Goal: Task Accomplishment & Management: Manage account settings

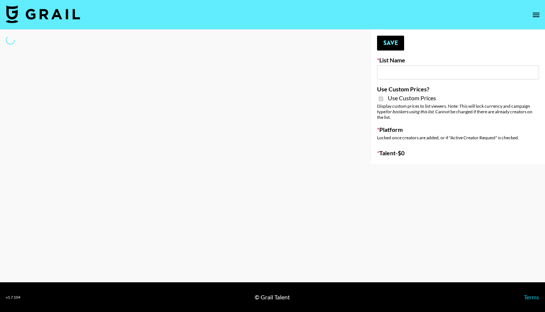
type input "Foreo Q4"
checkbox input "true"
select select "Song"
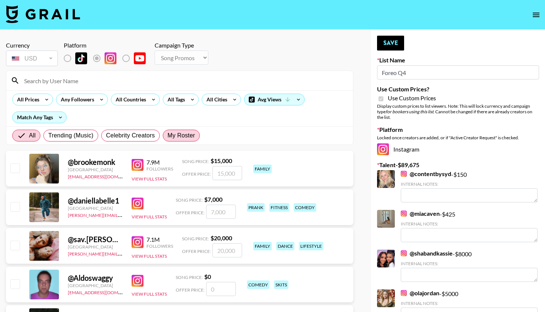
click at [189, 135] on span "My Roster" at bounding box center [181, 135] width 27 height 9
click at [168, 135] on input "My Roster" at bounding box center [168, 135] width 0 height 0
radio input "true"
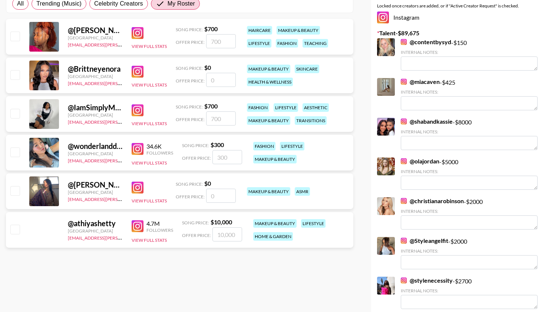
scroll to position [133, 0]
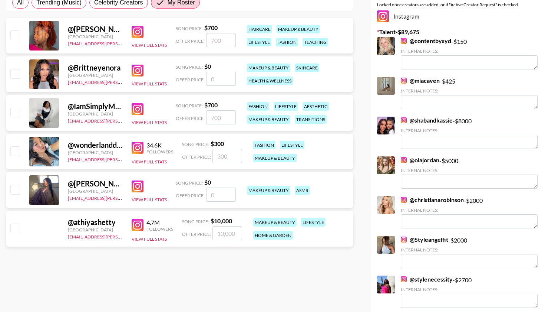
click at [15, 188] on input "checkbox" at bounding box center [14, 189] width 9 height 9
click at [226, 192] on input "number" at bounding box center [221, 194] width 30 height 14
checkbox input "true"
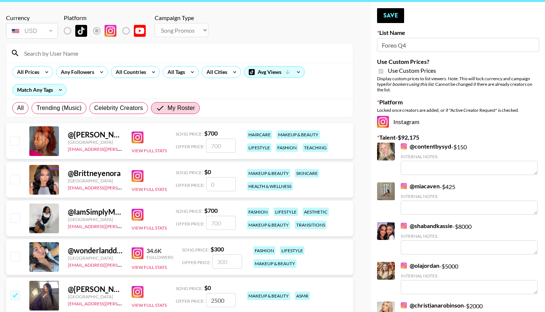
scroll to position [22, 0]
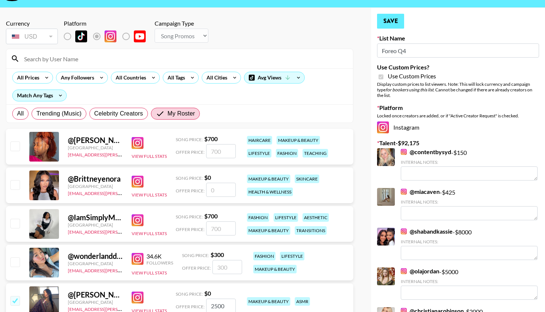
type input "2500"
click at [400, 21] on button "Save" at bounding box center [390, 21] width 27 height 15
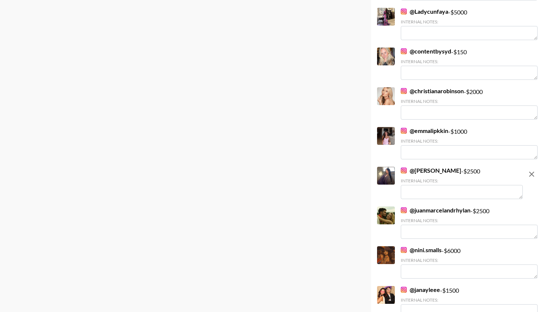
scroll to position [742, 0]
click at [443, 192] on textarea at bounding box center [462, 191] width 122 height 14
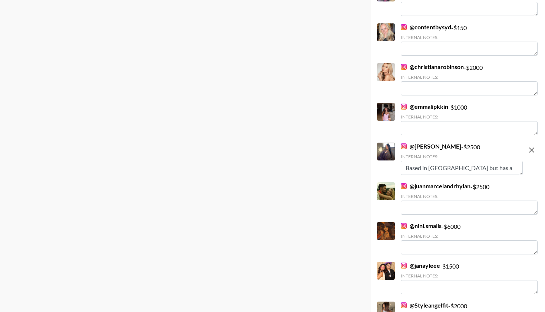
type textarea "Based in Italy but has a strong UK presence"
click at [443, 192] on div "@ juanmarcelandrhylan - $ 2500 Internal Notes:" at bounding box center [469, 198] width 137 height 32
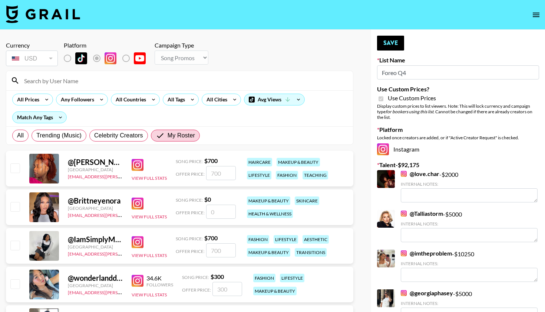
scroll to position [0, 0]
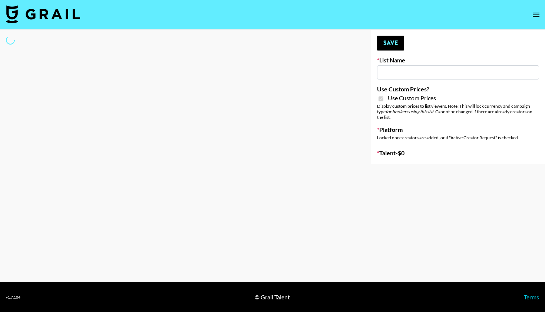
type input "Temu Q4"
checkbox input "true"
select select "Brand"
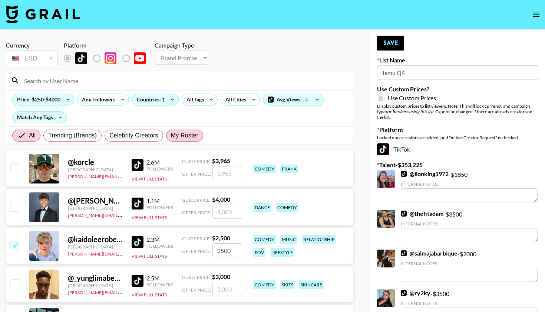
click at [193, 137] on span "My Roster" at bounding box center [184, 135] width 27 height 9
click at [171, 135] on input "My Roster" at bounding box center [171, 135] width 0 height 0
radio input "true"
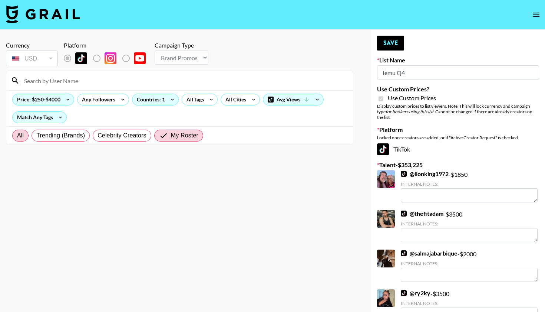
click at [23, 135] on span "All" at bounding box center [20, 135] width 7 height 9
click at [17, 135] on input "All" at bounding box center [17, 135] width 0 height 0
radio input "true"
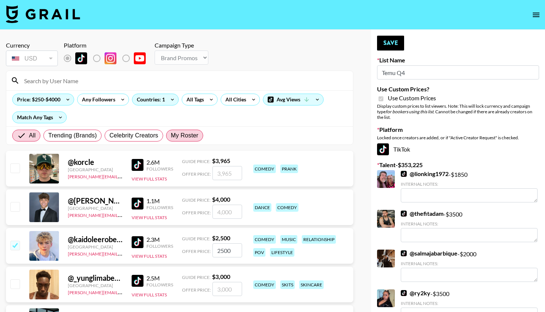
click at [184, 140] on label "My Roster" at bounding box center [184, 135] width 37 height 12
click at [171, 135] on input "My Roster" at bounding box center [171, 135] width 0 height 0
radio input "true"
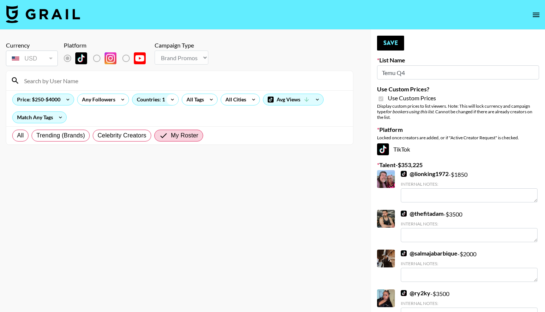
click at [170, 94] on icon at bounding box center [173, 99] width 12 height 11
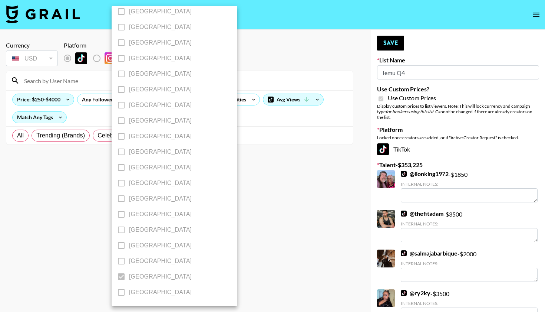
scroll to position [553, 0]
click at [121, 274] on label "[GEOGRAPHIC_DATA]" at bounding box center [169, 277] width 112 height 16
click at [68, 252] on div at bounding box center [272, 156] width 545 height 312
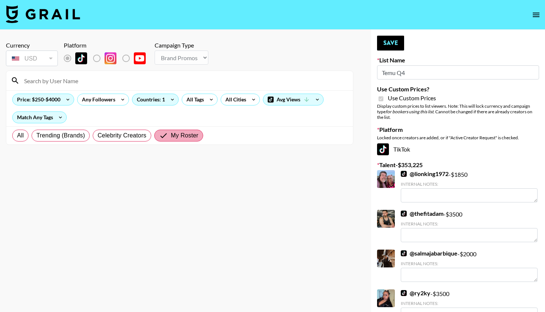
click at [188, 134] on span "My Roster" at bounding box center [184, 135] width 27 height 9
click at [171, 134] on input "My Roster" at bounding box center [165, 135] width 12 height 9
click at [184, 134] on span "My Roster" at bounding box center [184, 135] width 27 height 9
click at [171, 134] on input "My Roster" at bounding box center [165, 135] width 12 height 9
click at [130, 134] on span "Celebrity Creators" at bounding box center [122, 135] width 49 height 9
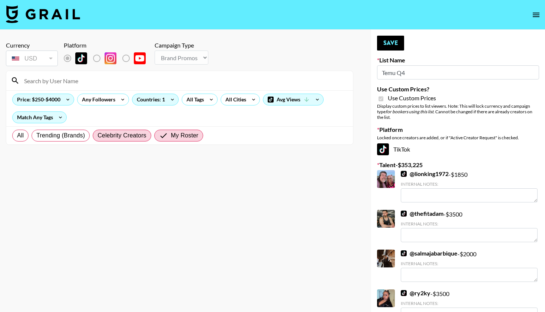
click at [98, 135] on input "Celebrity Creators" at bounding box center [98, 135] width 0 height 0
radio input "true"
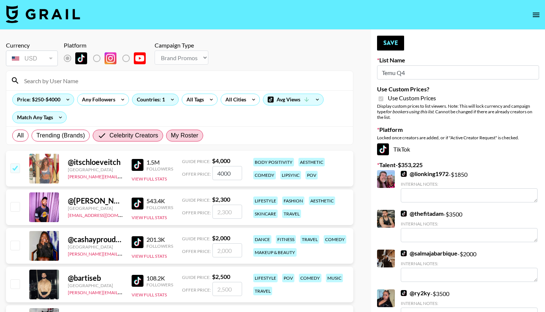
click at [175, 138] on span "My Roster" at bounding box center [184, 135] width 27 height 9
click at [171, 135] on input "My Roster" at bounding box center [171, 135] width 0 height 0
radio input "true"
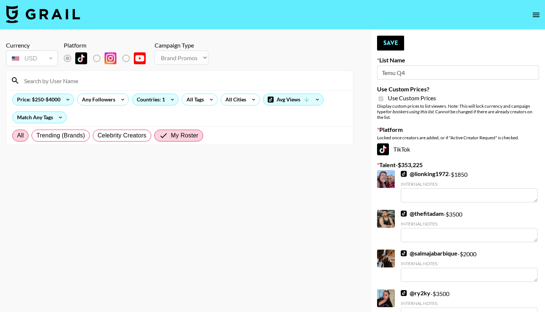
click at [24, 139] on span "All" at bounding box center [20, 135] width 7 height 9
click at [17, 135] on input "All" at bounding box center [17, 135] width 0 height 0
radio input "true"
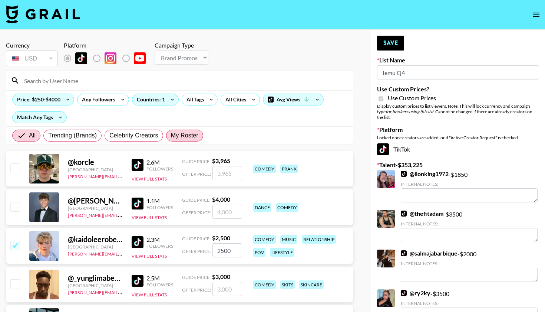
click at [190, 138] on span "My Roster" at bounding box center [184, 135] width 27 height 9
click at [171, 135] on input "My Roster" at bounding box center [171, 135] width 0 height 0
radio input "true"
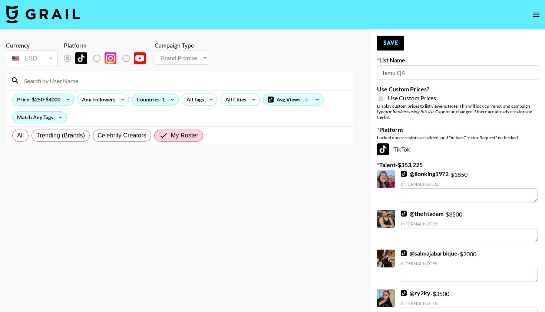
scroll to position [0, 0]
click at [19, 139] on span "All" at bounding box center [20, 135] width 7 height 9
click at [17, 135] on input "All" at bounding box center [17, 135] width 0 height 0
radio input "true"
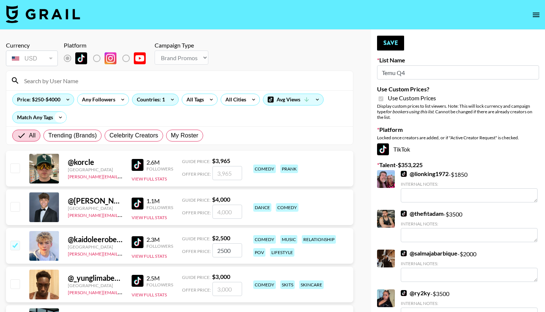
click at [61, 116] on icon at bounding box center [61, 117] width 12 height 11
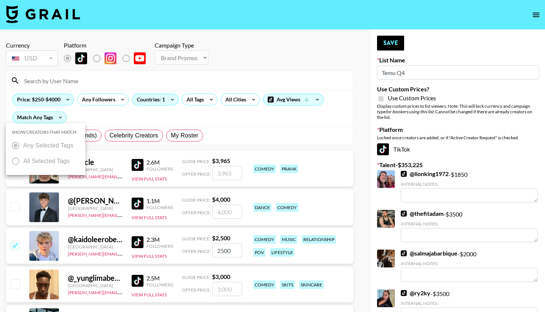
click at [61, 116] on div at bounding box center [272, 156] width 545 height 312
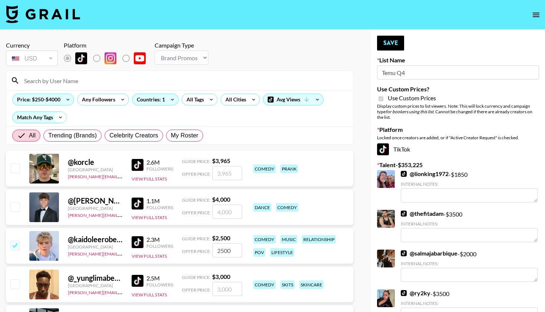
click at [61, 116] on icon at bounding box center [61, 117] width 12 height 11
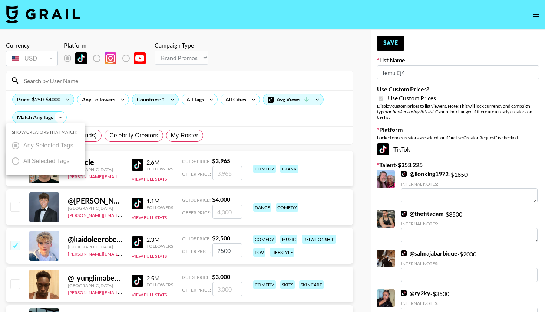
click at [61, 116] on div at bounding box center [272, 156] width 545 height 312
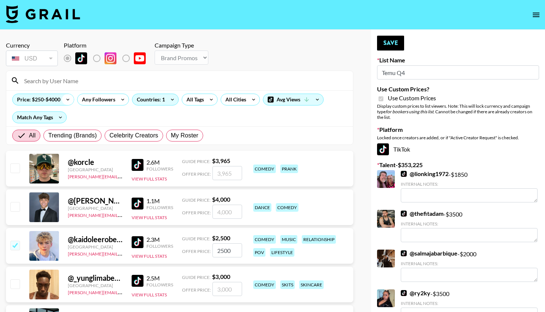
click at [63, 102] on icon at bounding box center [68, 99] width 12 height 11
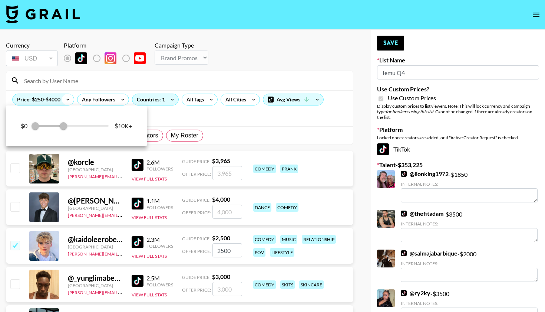
click at [63, 102] on div at bounding box center [272, 156] width 545 height 312
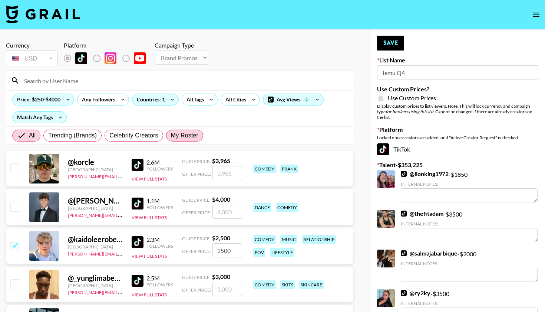
click at [179, 137] on span "My Roster" at bounding box center [184, 135] width 27 height 9
click at [171, 135] on input "My Roster" at bounding box center [171, 135] width 0 height 0
radio input "true"
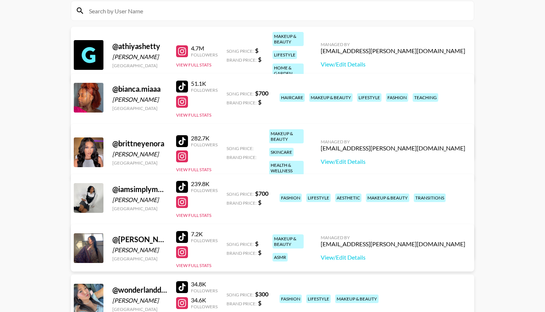
scroll to position [86, 0]
click at [229, 142] on link "View/Edit Details" at bounding box center [156, 145] width 145 height 7
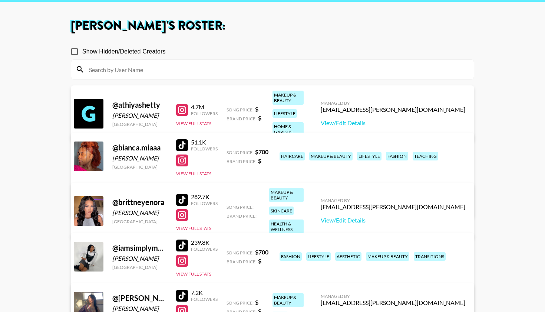
scroll to position [26, 0]
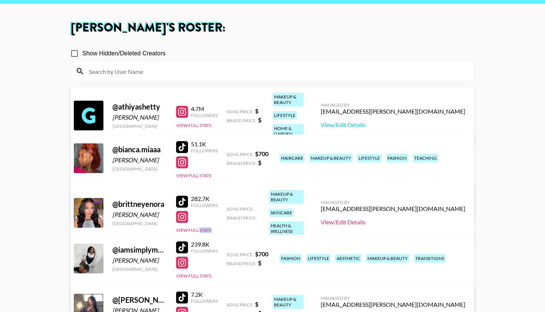
click at [404, 218] on link "View/Edit Details" at bounding box center [393, 221] width 145 height 7
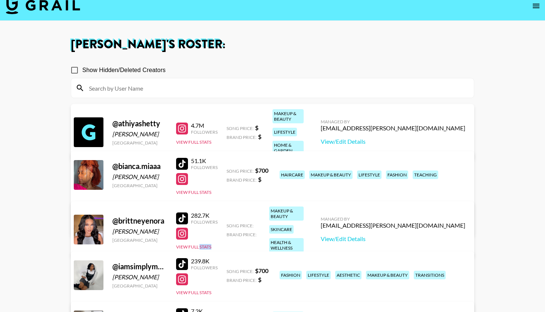
scroll to position [11, 0]
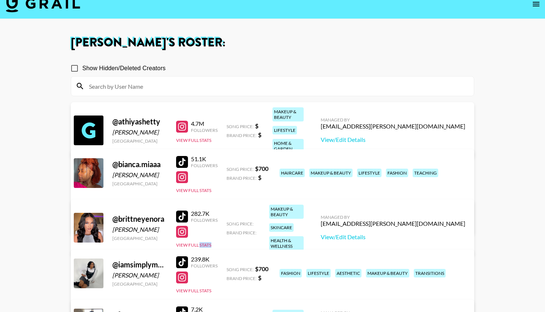
click at [186, 175] on div at bounding box center [182, 177] width 12 height 12
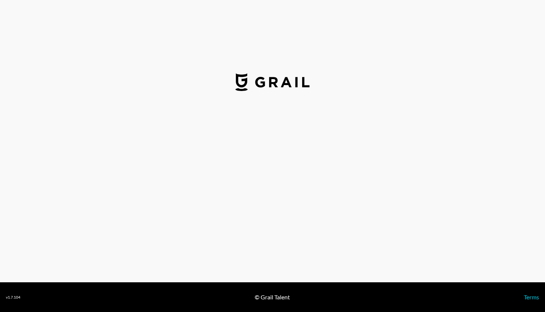
select select "USD"
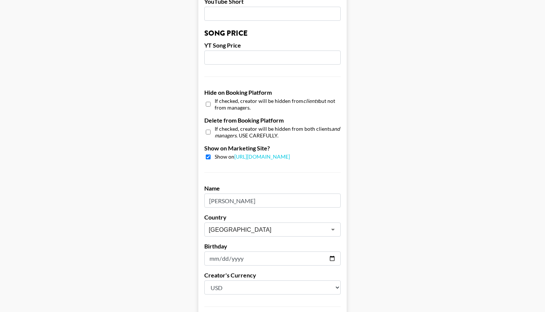
scroll to position [642, 0]
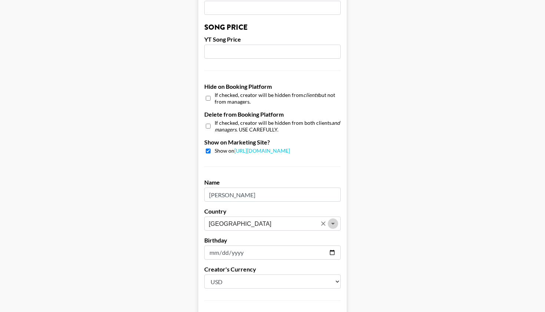
click at [332, 219] on icon "Open" at bounding box center [333, 223] width 9 height 9
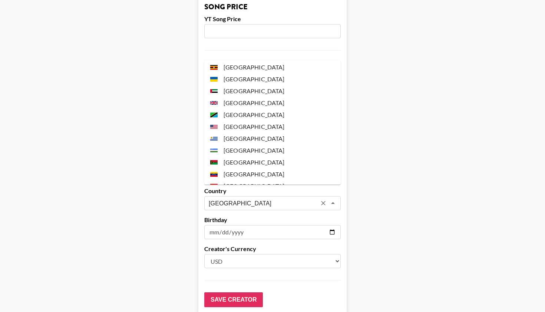
scroll to position [2790, 0]
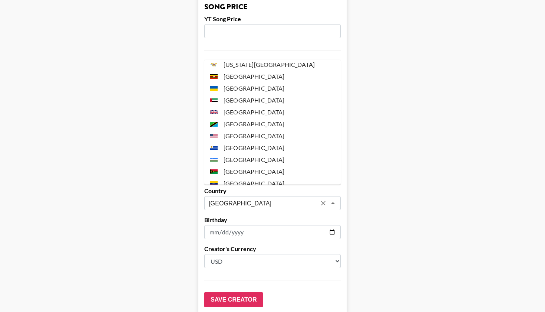
click at [279, 130] on li "[GEOGRAPHIC_DATA]" at bounding box center [272, 136] width 136 height 12
type input "[GEOGRAPHIC_DATA]"
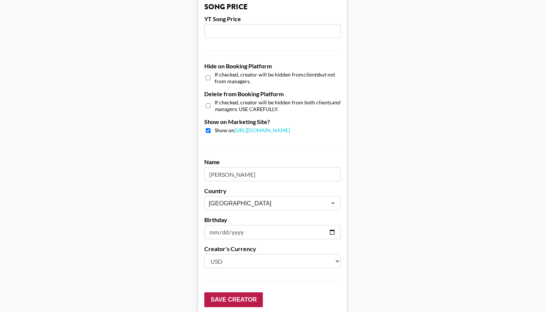
click at [237, 292] on input "Save Creator" at bounding box center [233, 299] width 59 height 15
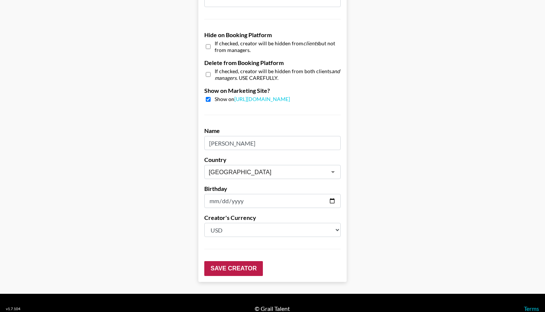
click at [224, 261] on input "Save Creator" at bounding box center [233, 268] width 59 height 15
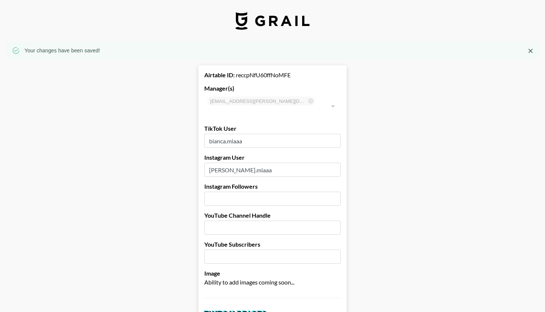
scroll to position [0, 0]
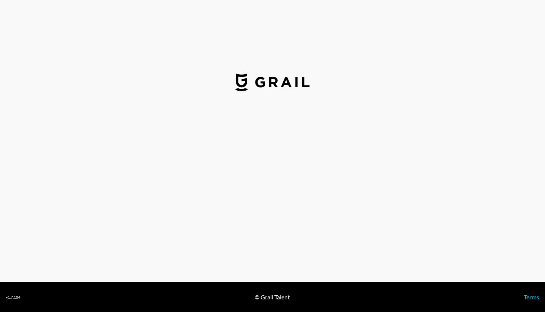
select select "USD"
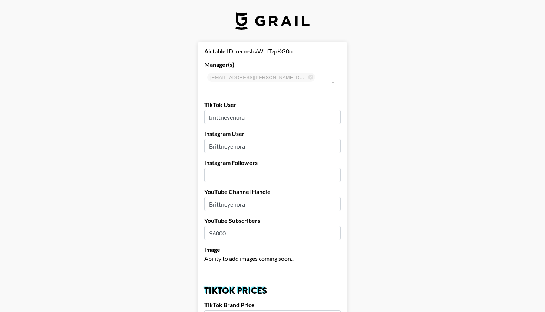
click at [289, 139] on input "Brittneyenora" at bounding box center [272, 146] width 136 height 14
click at [276, 110] on input "brittneyenora" at bounding box center [272, 117] width 136 height 14
click at [312, 168] on input "number" at bounding box center [272, 175] width 136 height 14
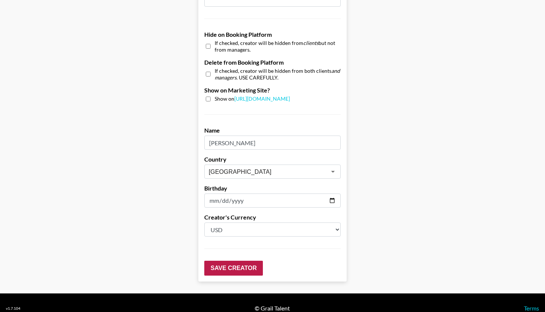
scroll to position [694, 0]
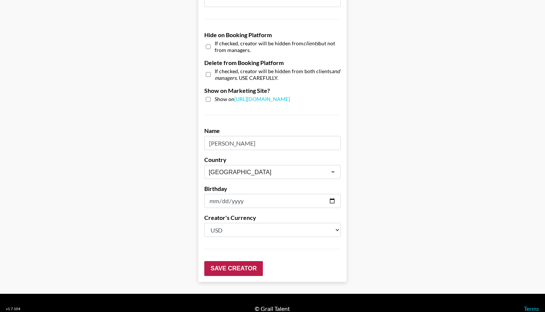
click at [245, 261] on input "Save Creator" at bounding box center [233, 268] width 59 height 15
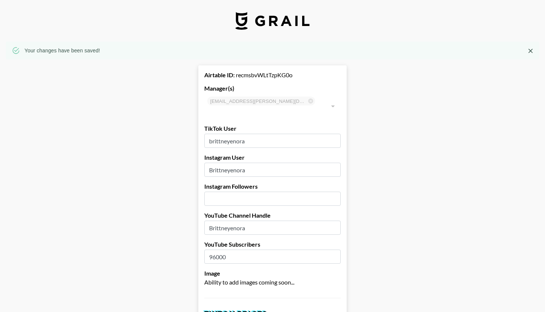
scroll to position [0, 0]
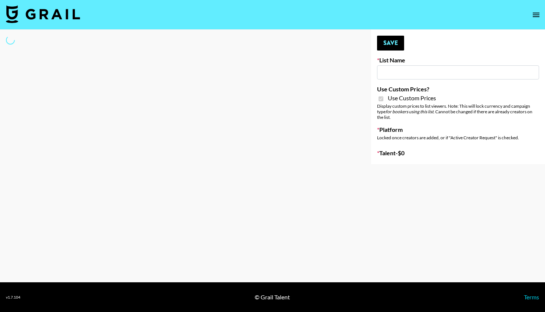
type input "Temu Q4"
checkbox input "true"
select select "Brand"
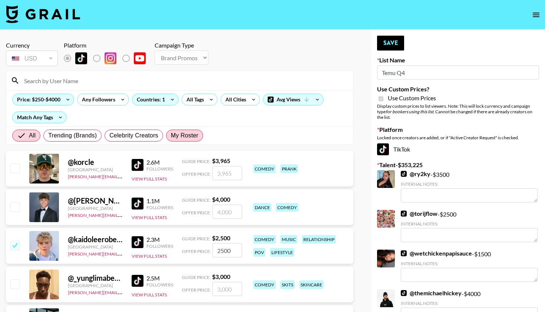
click at [192, 133] on span "My Roster" at bounding box center [184, 135] width 27 height 9
click at [171, 135] on input "My Roster" at bounding box center [171, 135] width 0 height 0
radio input "true"
